Goal: Task Accomplishment & Management: Manage account settings

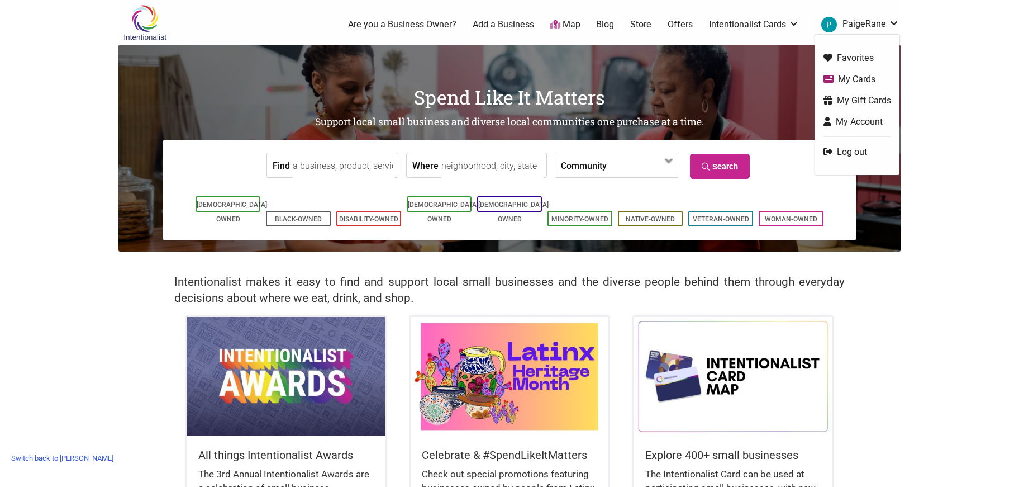
click at [845, 78] on link "My Cards" at bounding box center [857, 79] width 68 height 13
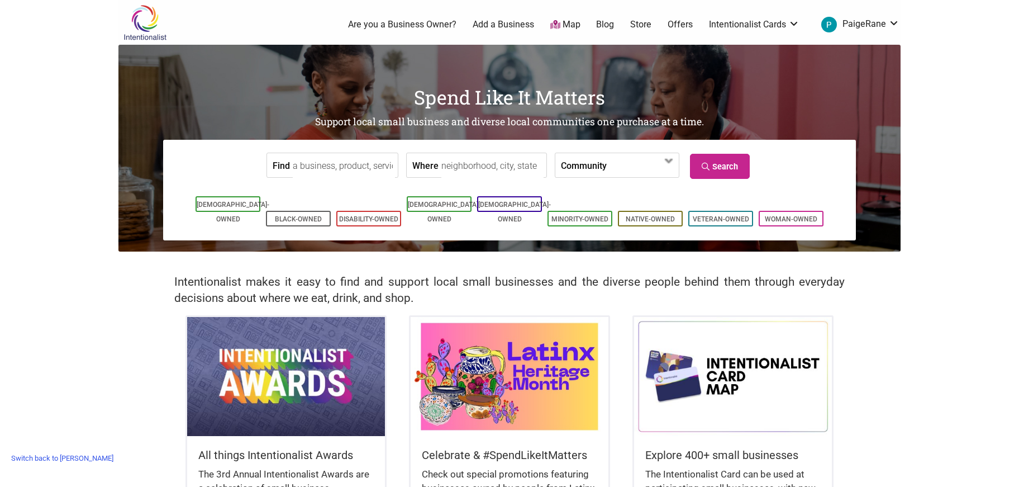
click at [59, 455] on link "Switch back to [PERSON_NAME]" at bounding box center [62, 457] width 113 height 17
